Goal: Information Seeking & Learning: Learn about a topic

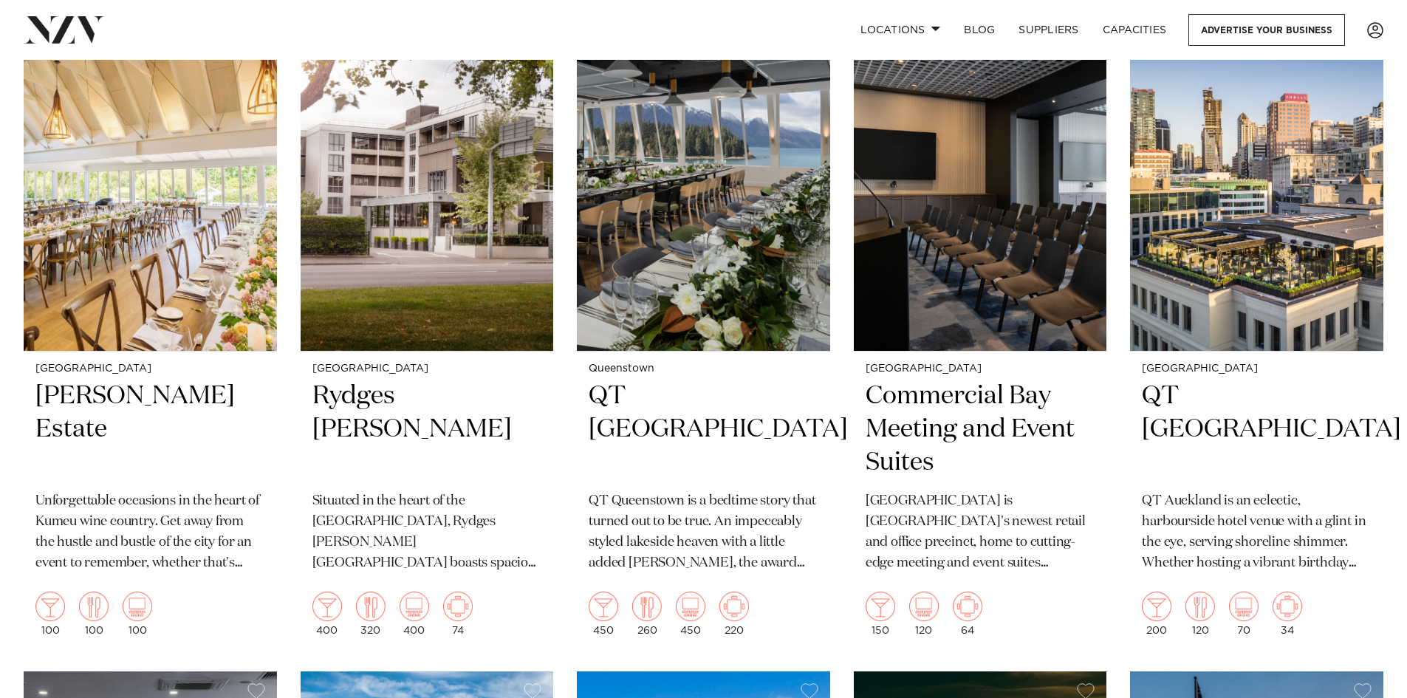
scroll to position [4430, 0]
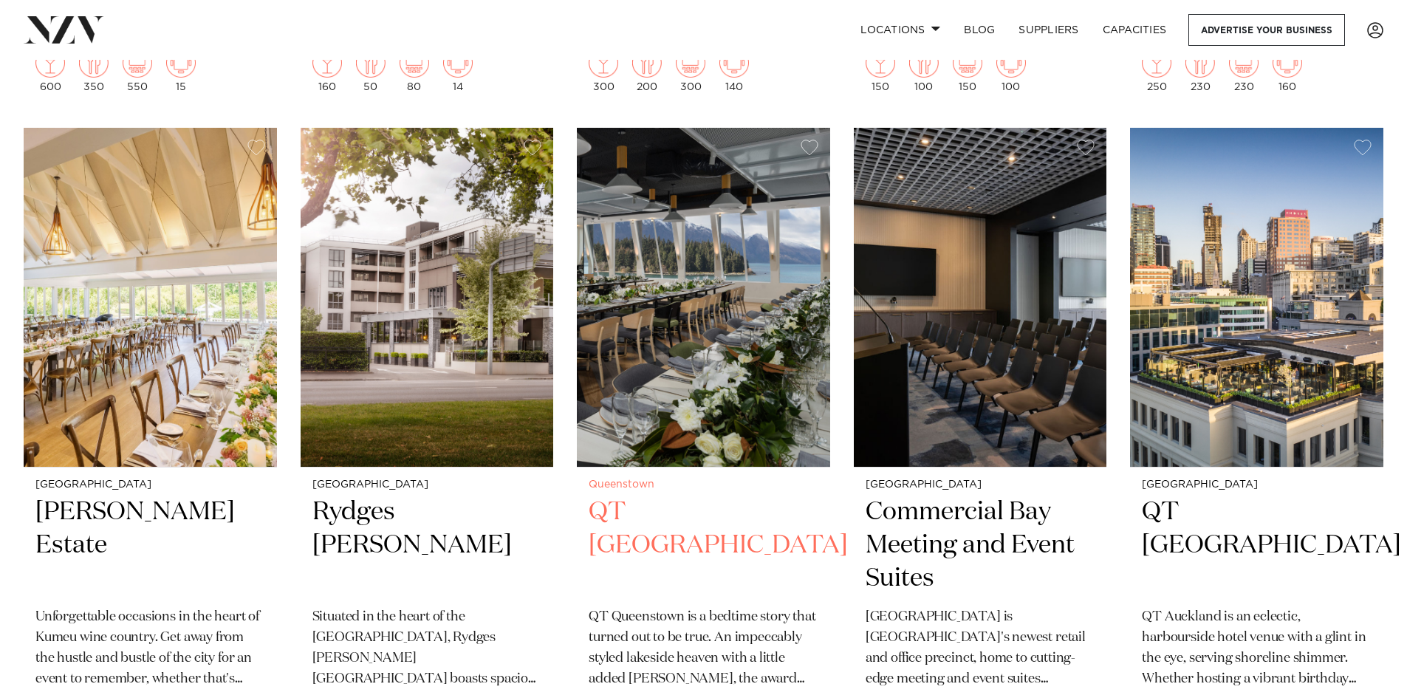
click at [796, 358] on img at bounding box center [703, 298] width 253 height 340
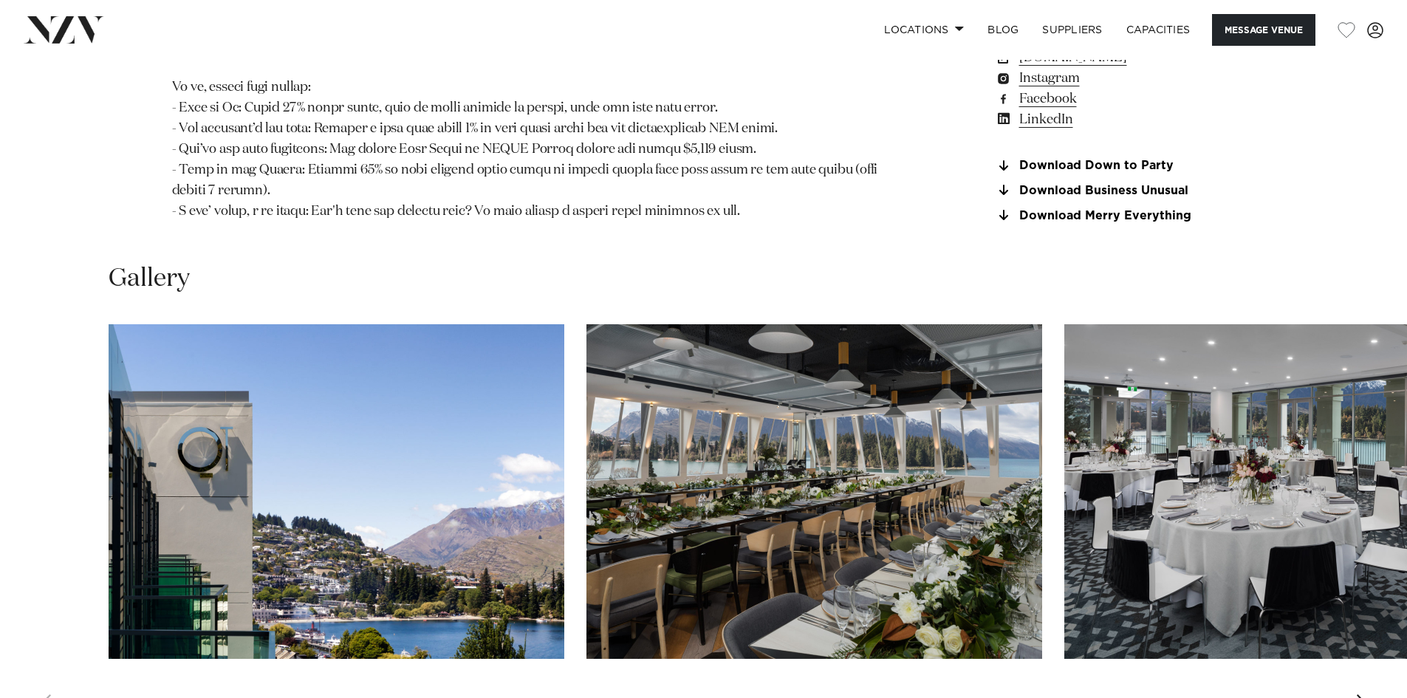
scroll to position [1846, 0]
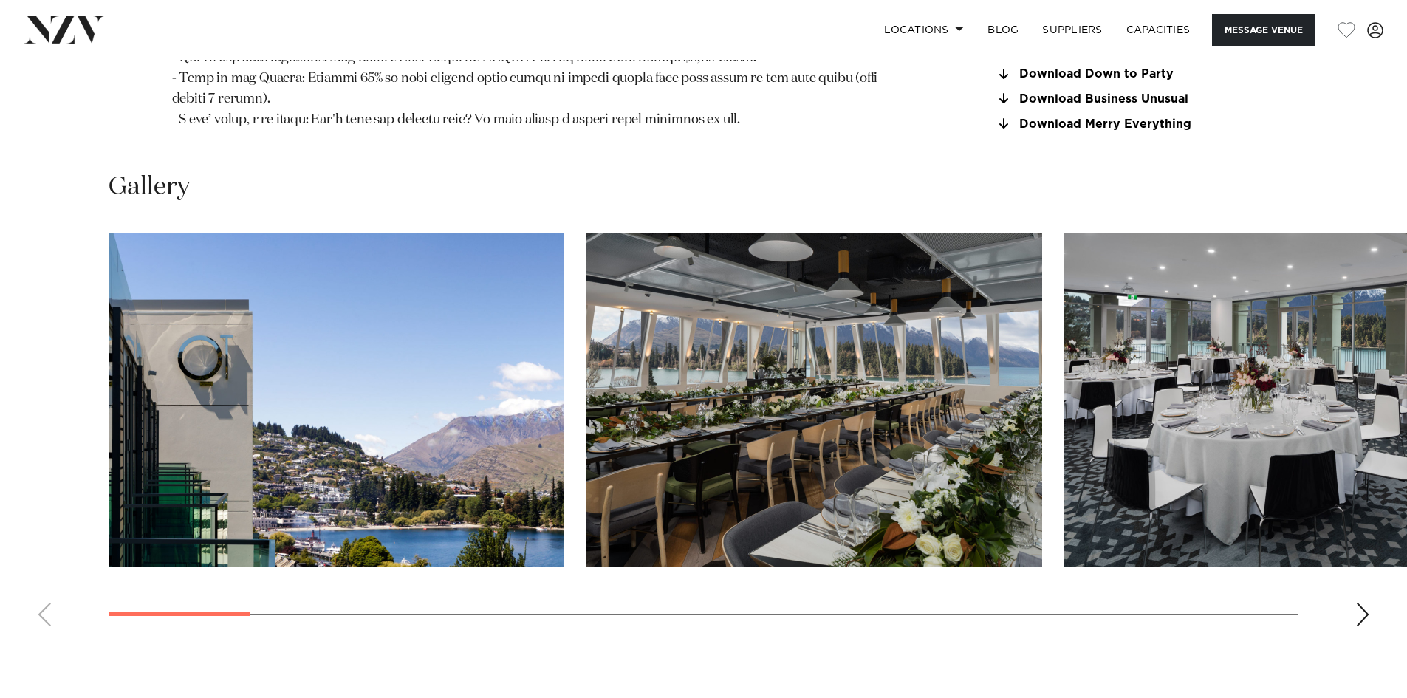
click at [1372, 532] on swiper-container at bounding box center [703, 435] width 1407 height 405
click at [1356, 603] on div "Next slide" at bounding box center [1362, 615] width 15 height 24
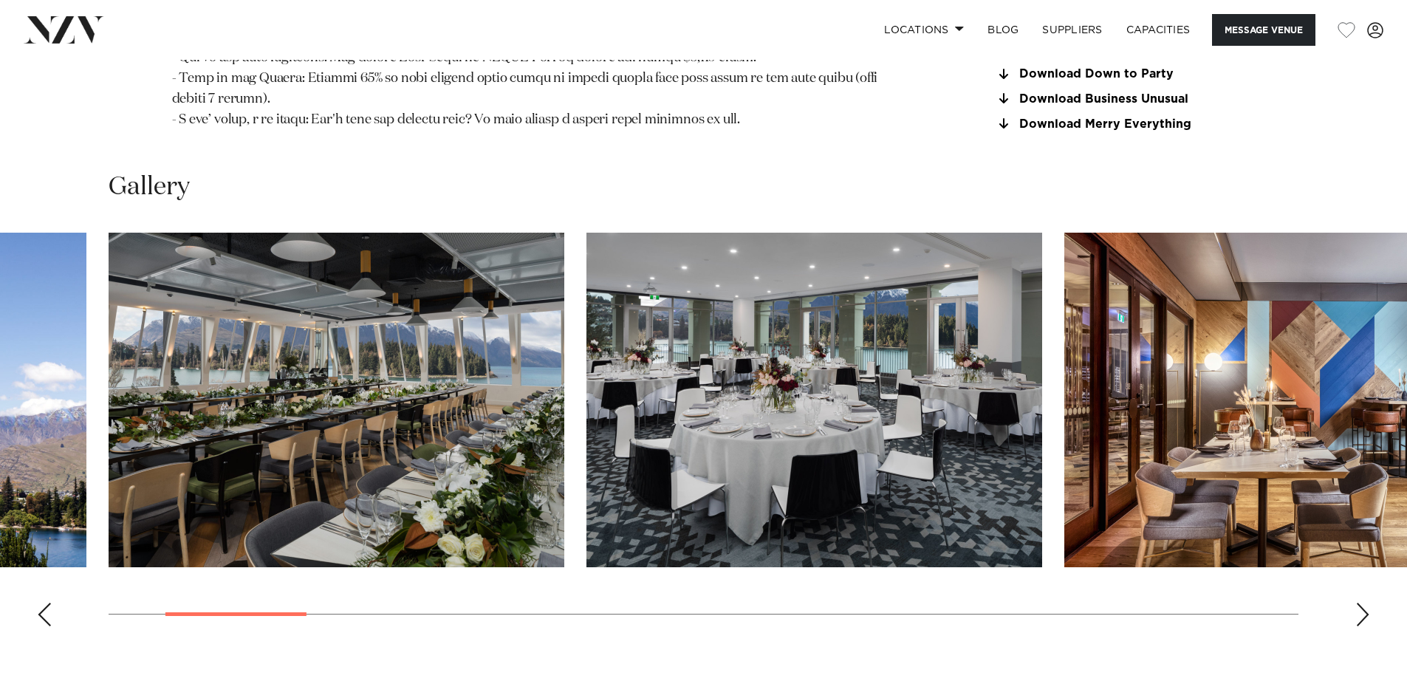
click at [1356, 603] on div "Next slide" at bounding box center [1362, 615] width 15 height 24
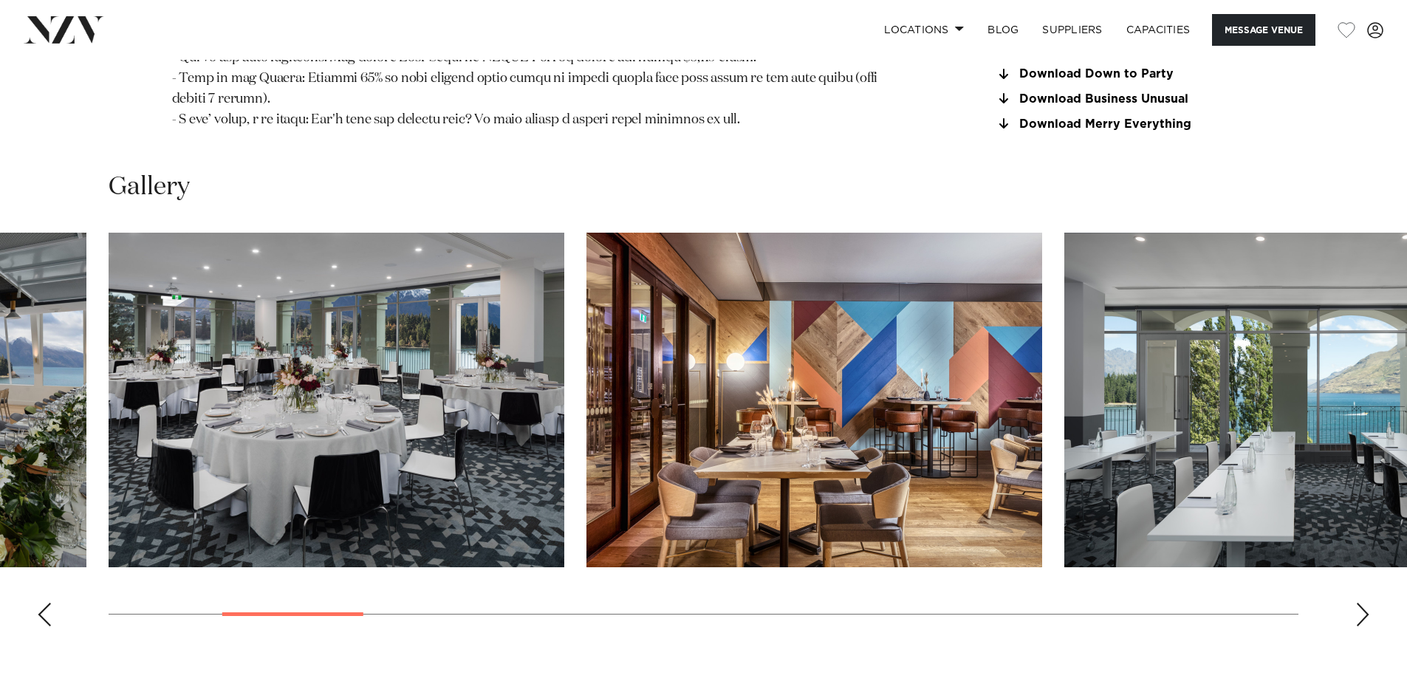
click at [1356, 603] on div "Next slide" at bounding box center [1362, 615] width 15 height 24
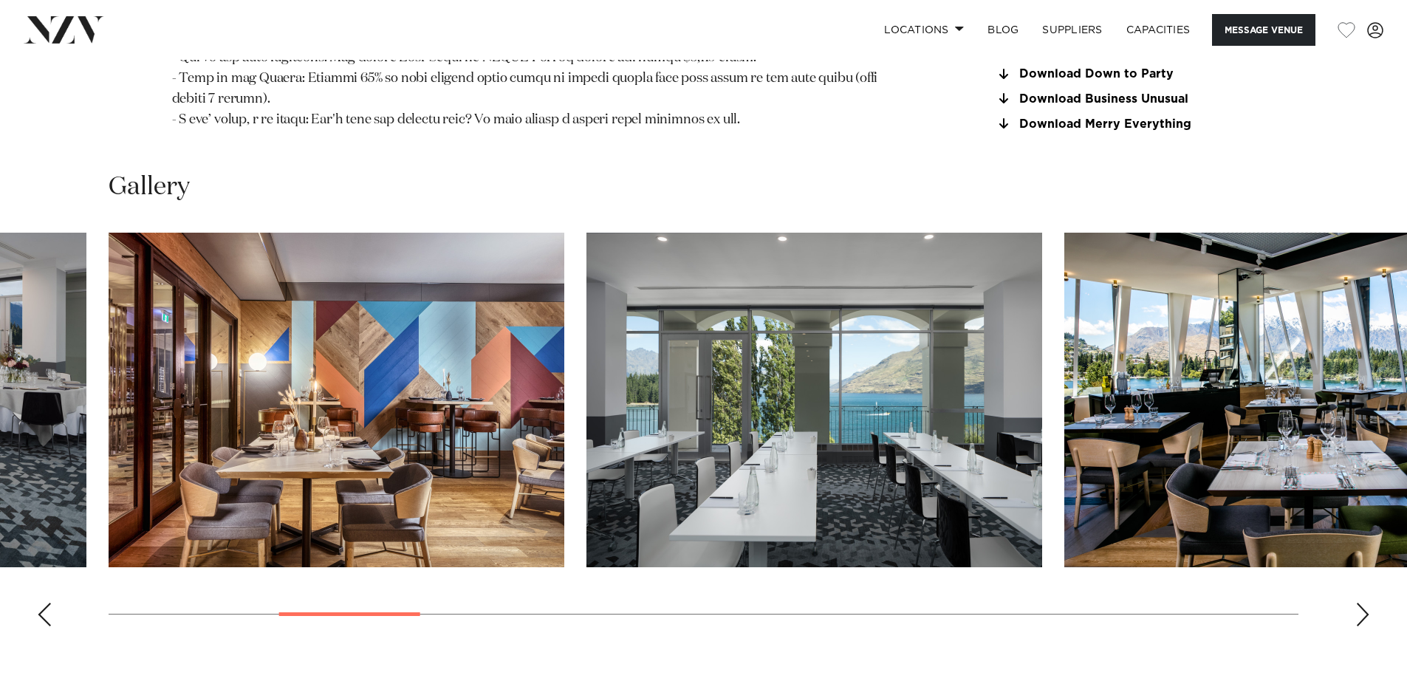
click at [1356, 603] on div "Next slide" at bounding box center [1362, 615] width 15 height 24
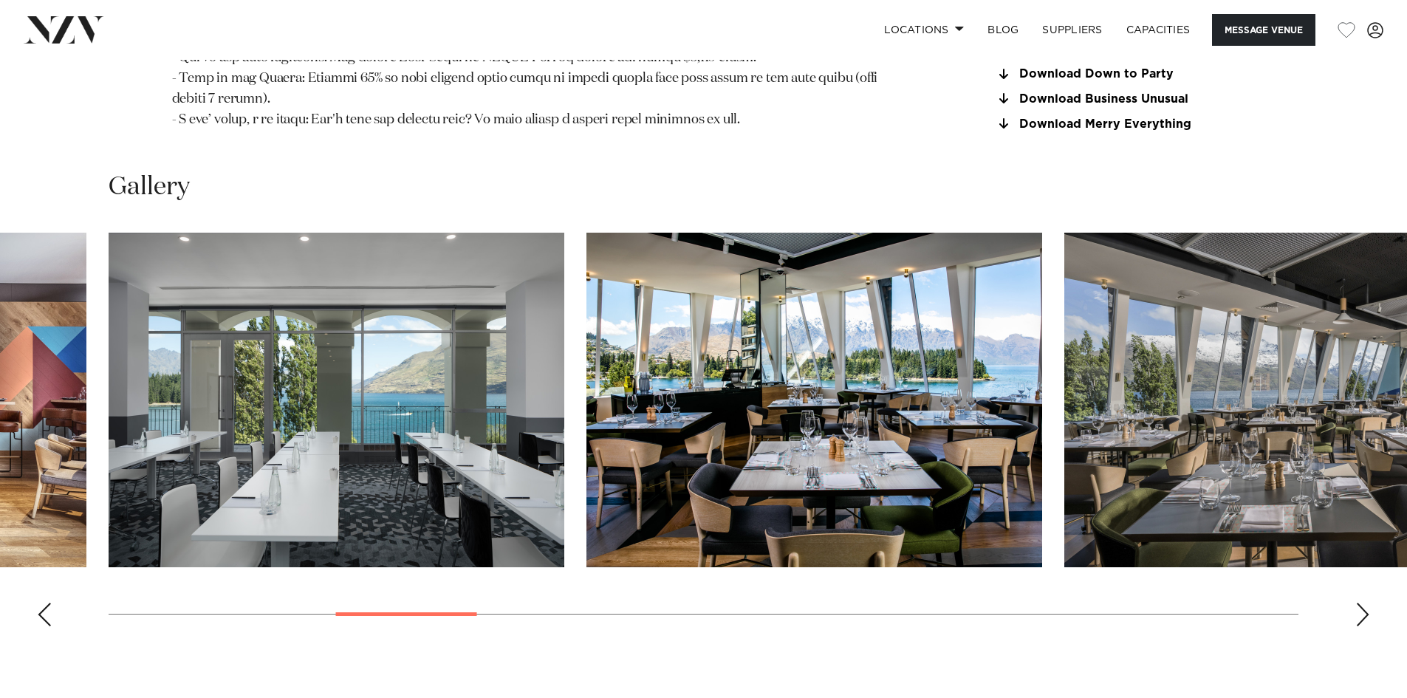
click at [1356, 603] on div "Next slide" at bounding box center [1362, 615] width 15 height 24
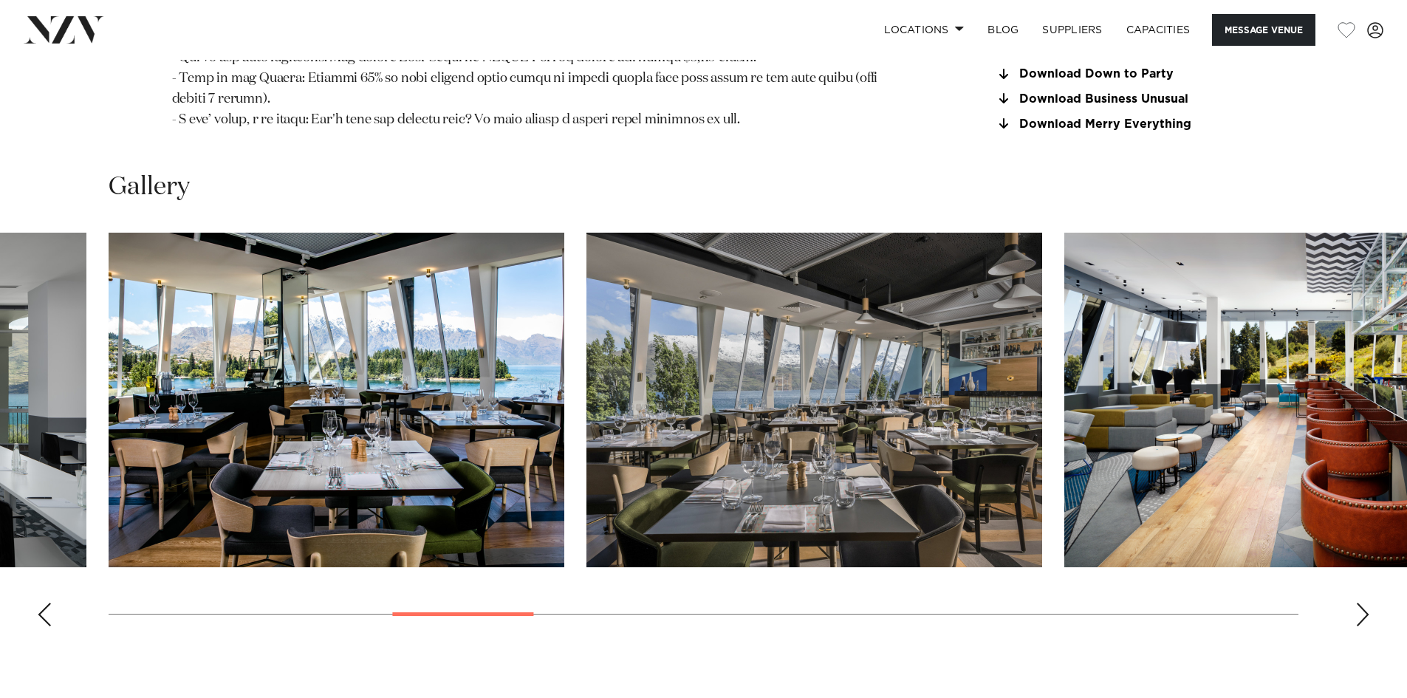
click at [1358, 603] on div "Next slide" at bounding box center [1362, 615] width 15 height 24
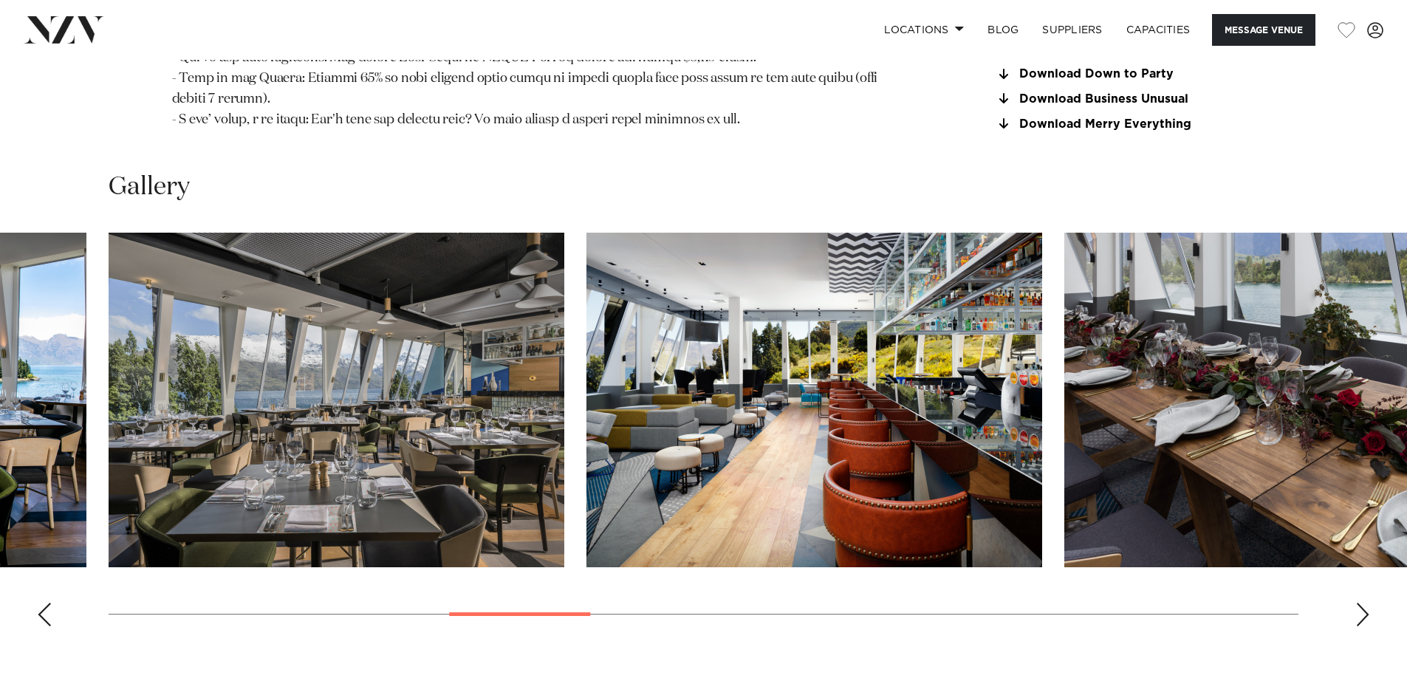
click at [1358, 603] on div "Next slide" at bounding box center [1362, 615] width 15 height 24
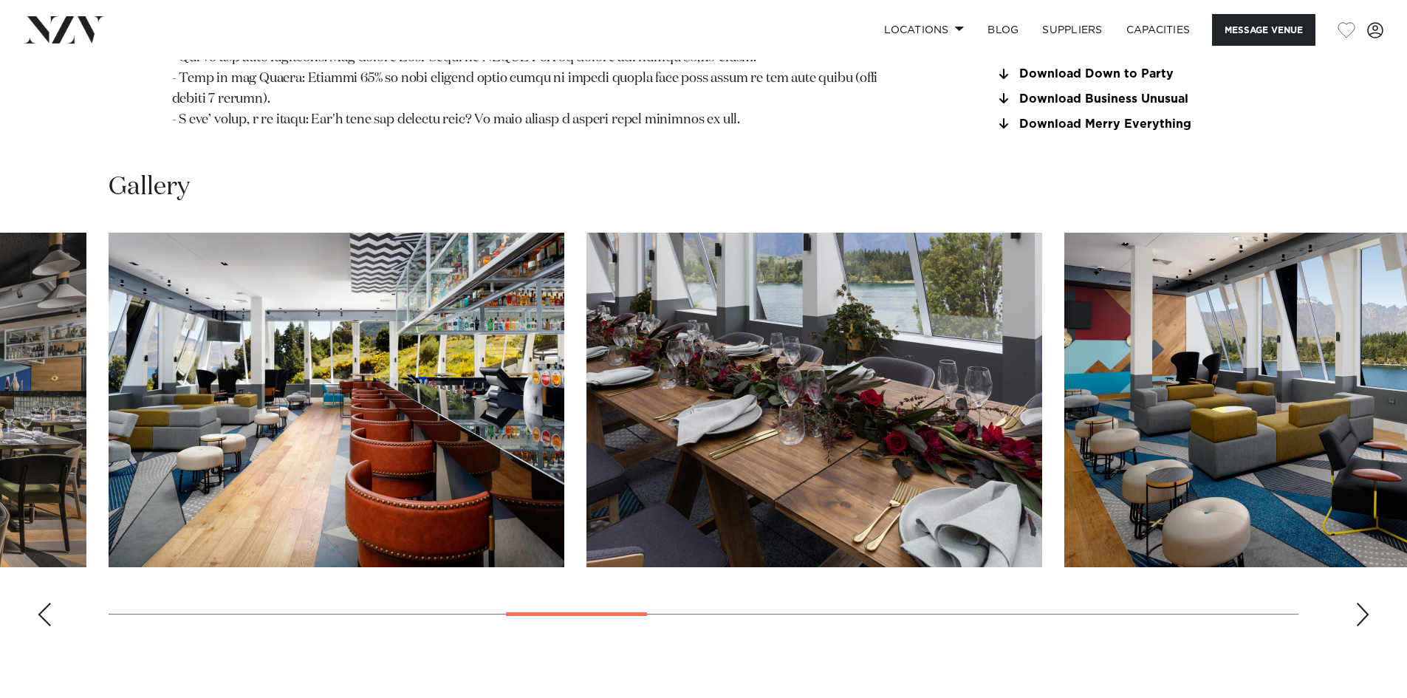
click at [1358, 603] on div "Next slide" at bounding box center [1362, 615] width 15 height 24
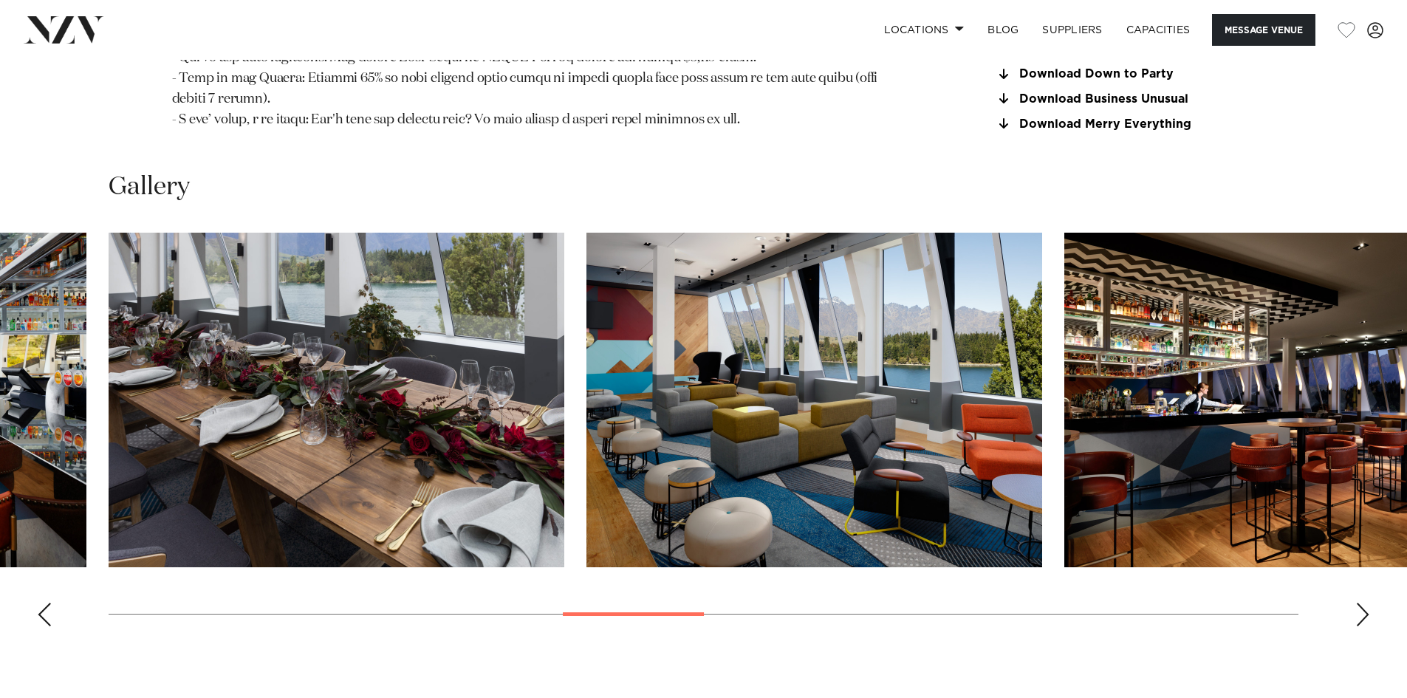
click at [1358, 603] on div "Next slide" at bounding box center [1362, 615] width 15 height 24
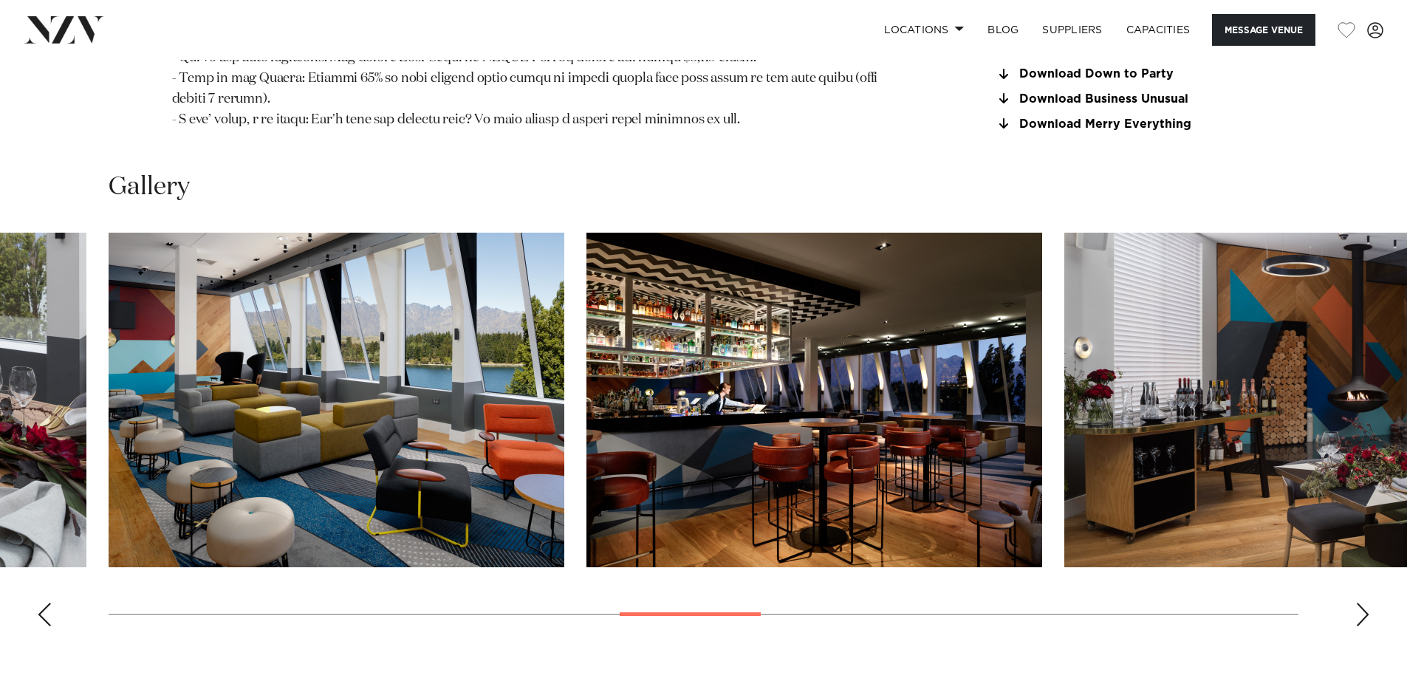
click at [1362, 603] on div "Next slide" at bounding box center [1362, 615] width 15 height 24
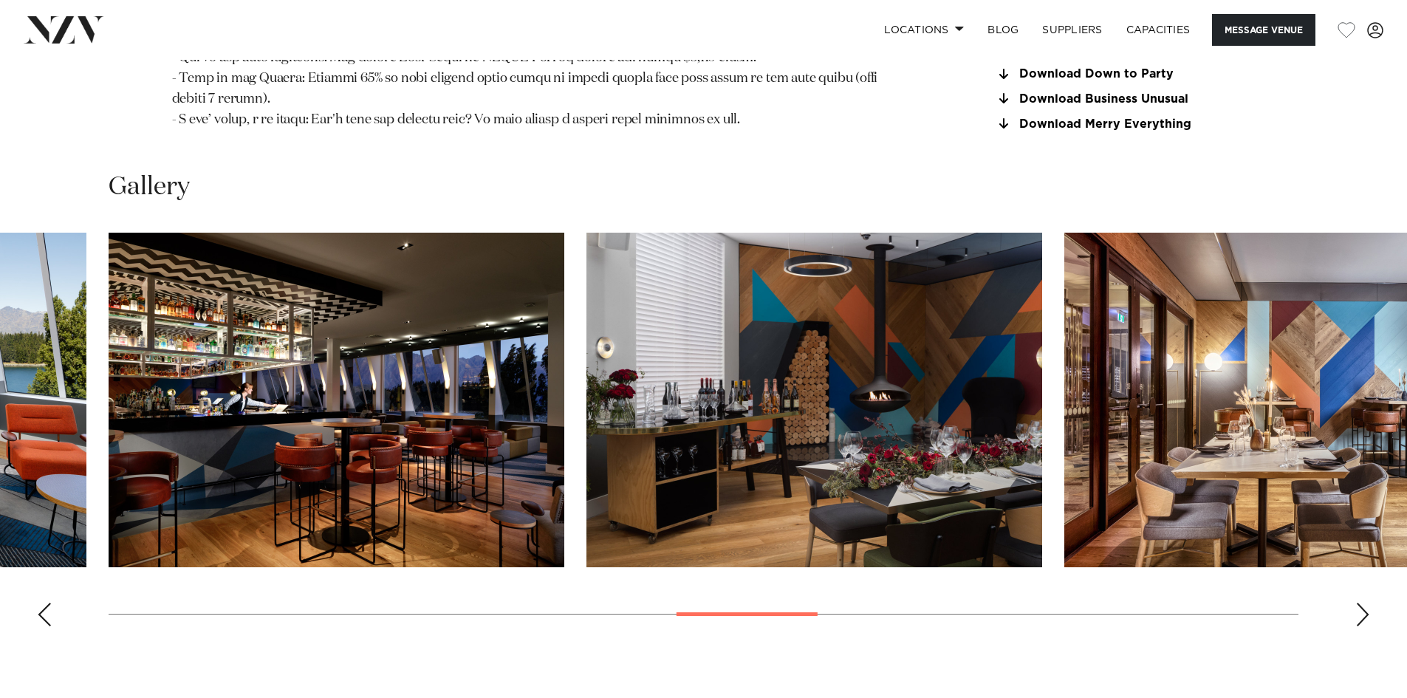
click at [1362, 603] on div "Next slide" at bounding box center [1362, 615] width 15 height 24
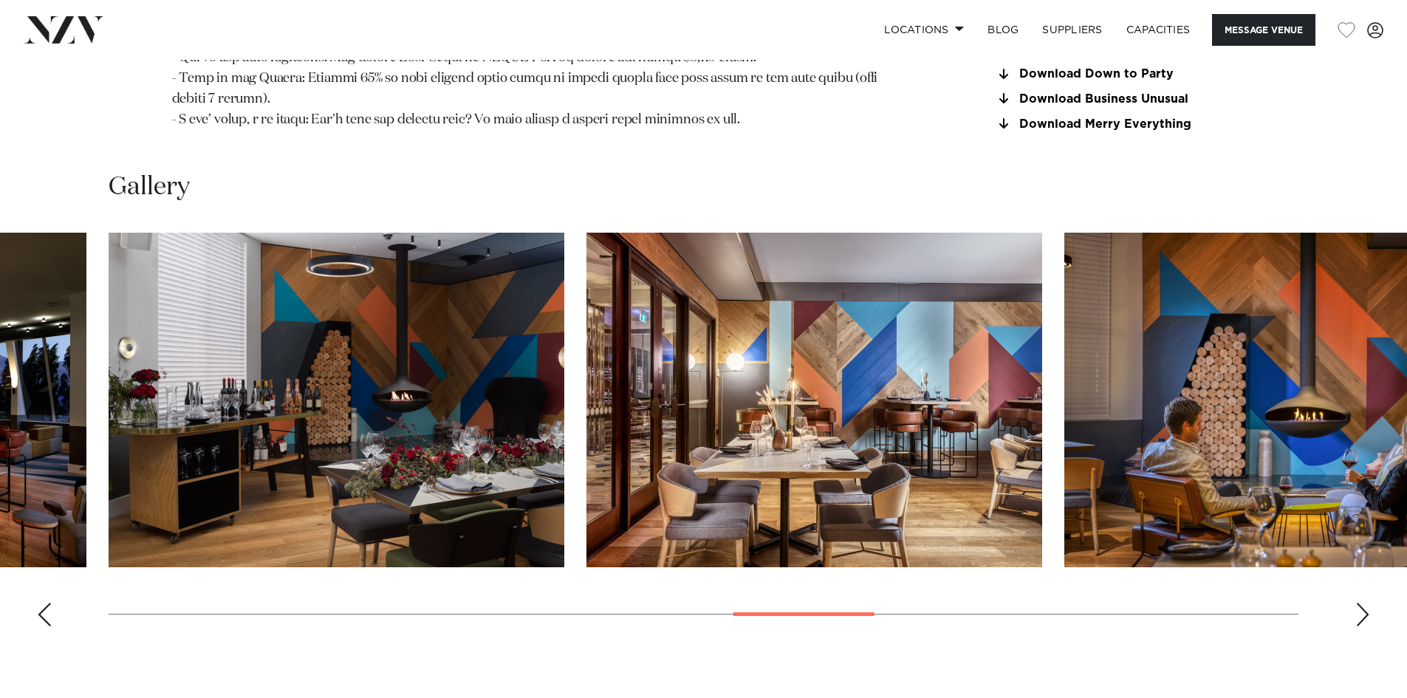
click at [1362, 603] on div "Next slide" at bounding box center [1362, 615] width 15 height 24
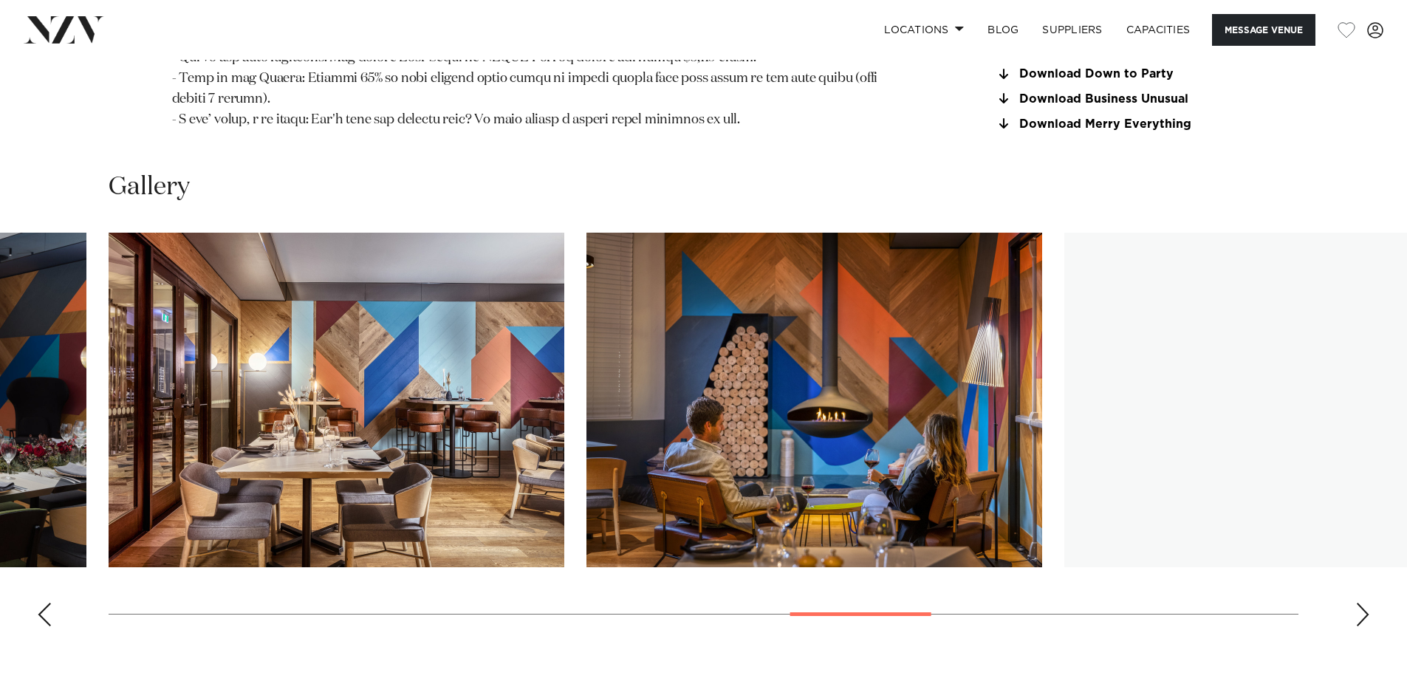
click at [1362, 603] on div "Next slide" at bounding box center [1362, 615] width 15 height 24
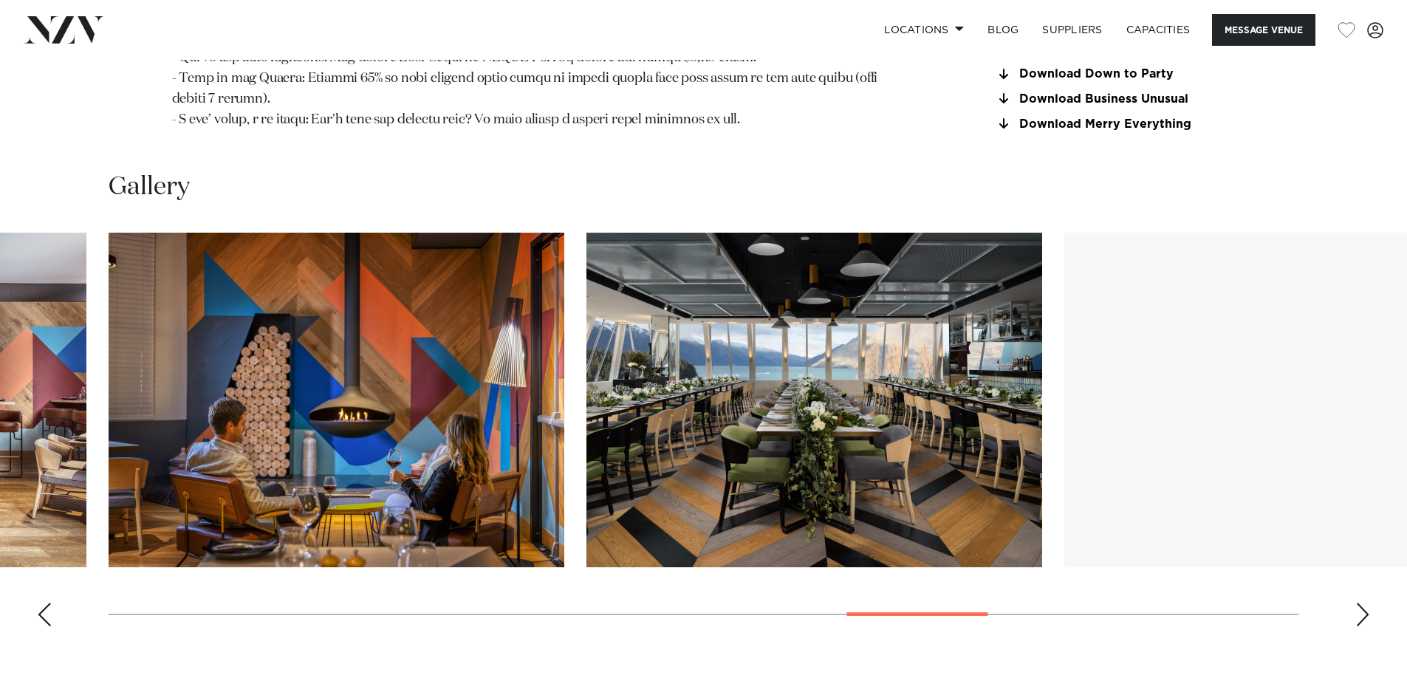
click at [1362, 603] on div "Next slide" at bounding box center [1362, 615] width 15 height 24
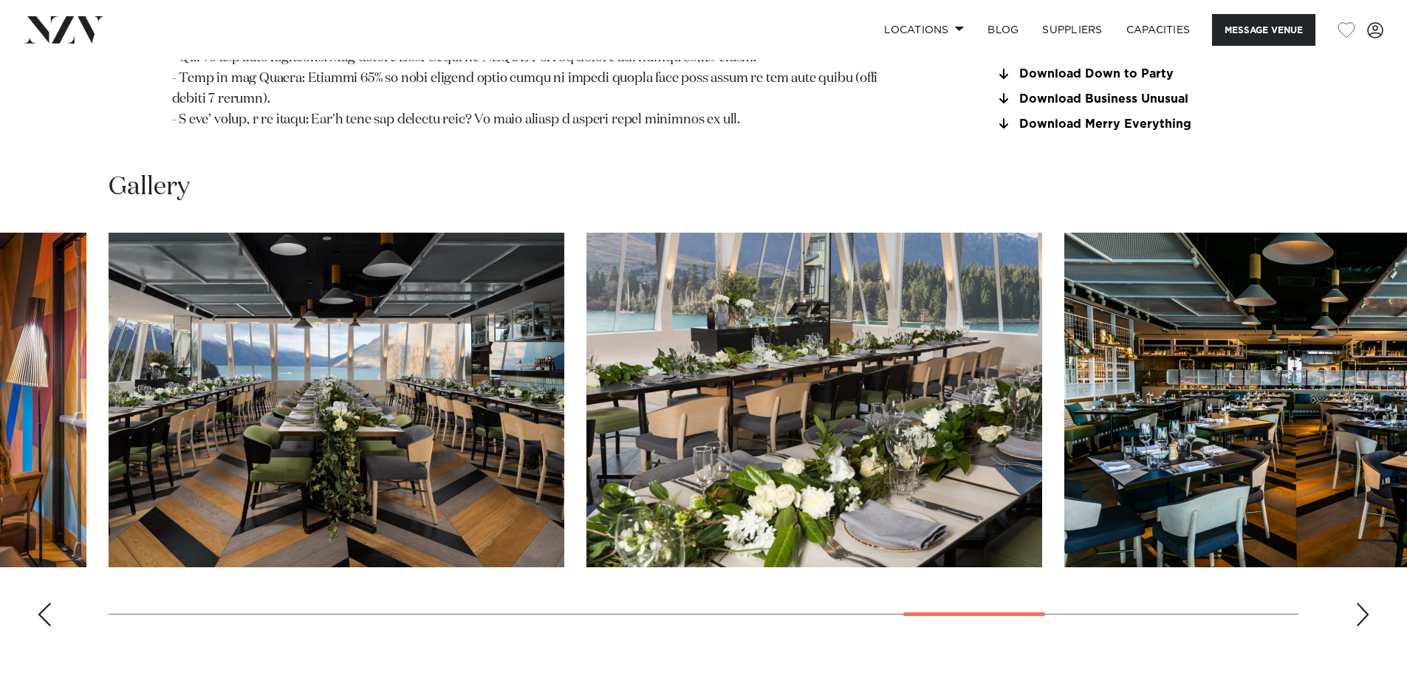
click at [1362, 603] on div "Next slide" at bounding box center [1362, 615] width 15 height 24
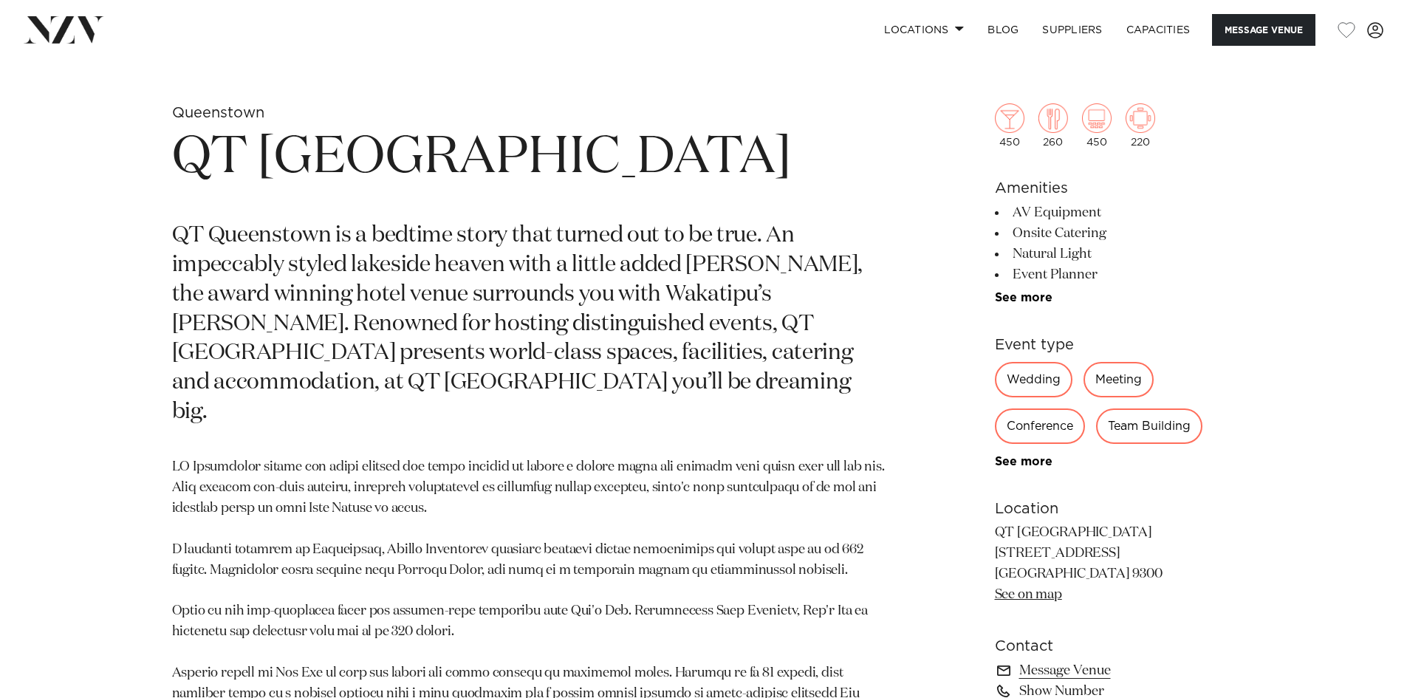
scroll to position [443, 0]
